Goal: Information Seeking & Learning: Check status

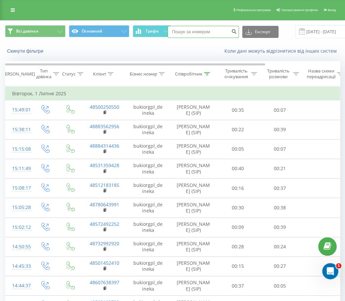
paste input "48 66 524 16 08"
type input "48 66 524 16 08"
click at [231, 31] on icon "submit" at bounding box center [234, 31] width 6 height 4
